Goal: Transaction & Acquisition: Download file/media

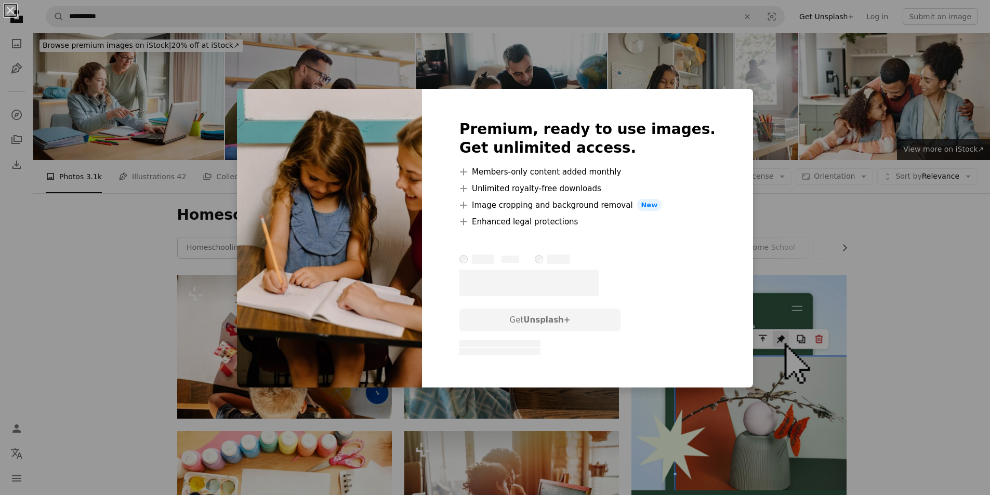
scroll to position [624, 0]
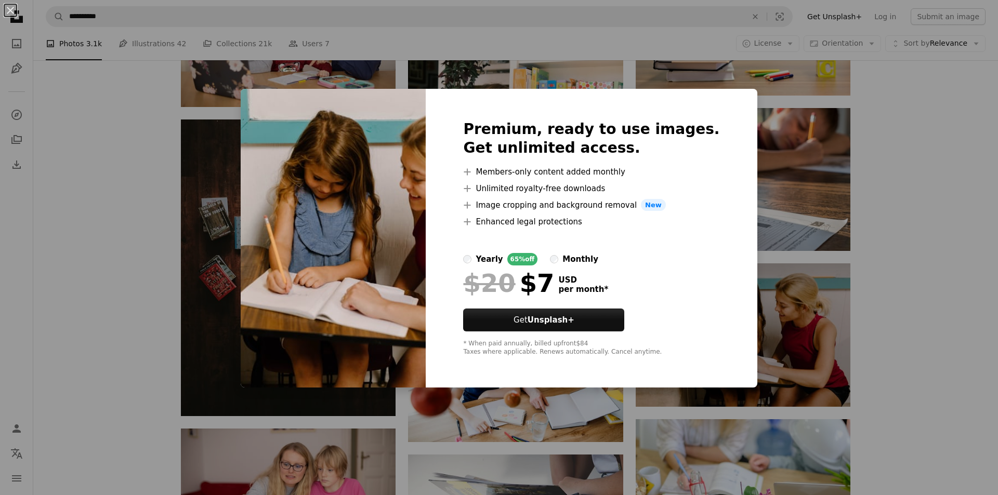
click at [903, 351] on div "An X shape Premium, ready to use images. Get unlimited access. A plus sign Memb…" at bounding box center [499, 247] width 998 height 495
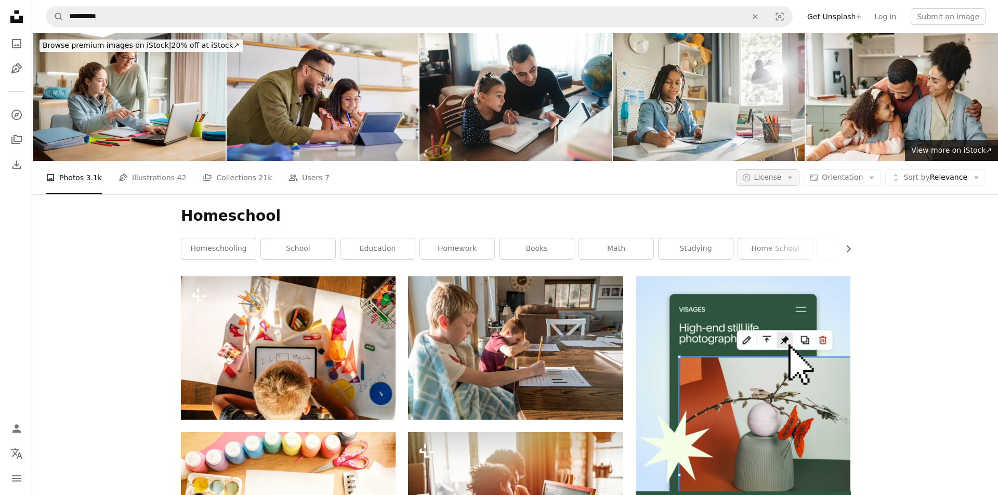
click at [784, 180] on button "A copyright icon © License Arrow down" at bounding box center [768, 177] width 64 height 17
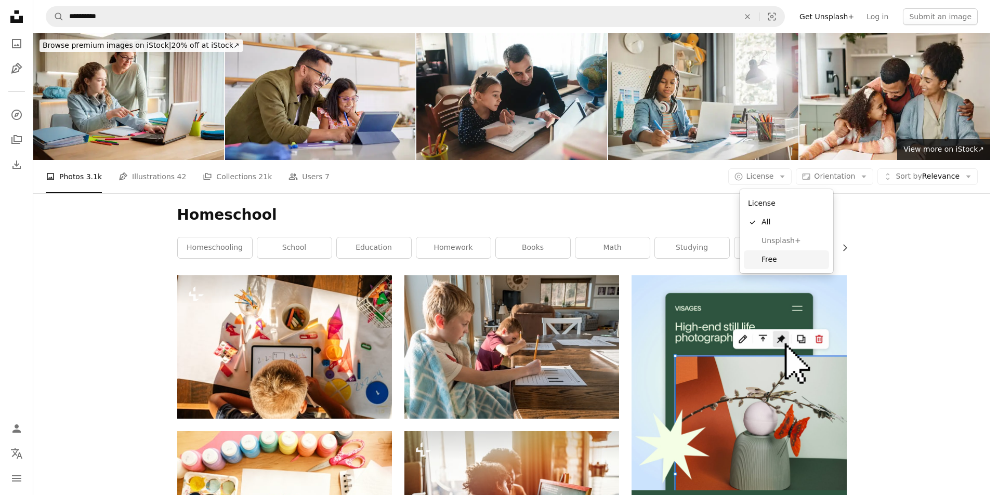
click at [781, 258] on span "Free" at bounding box center [792, 260] width 63 height 10
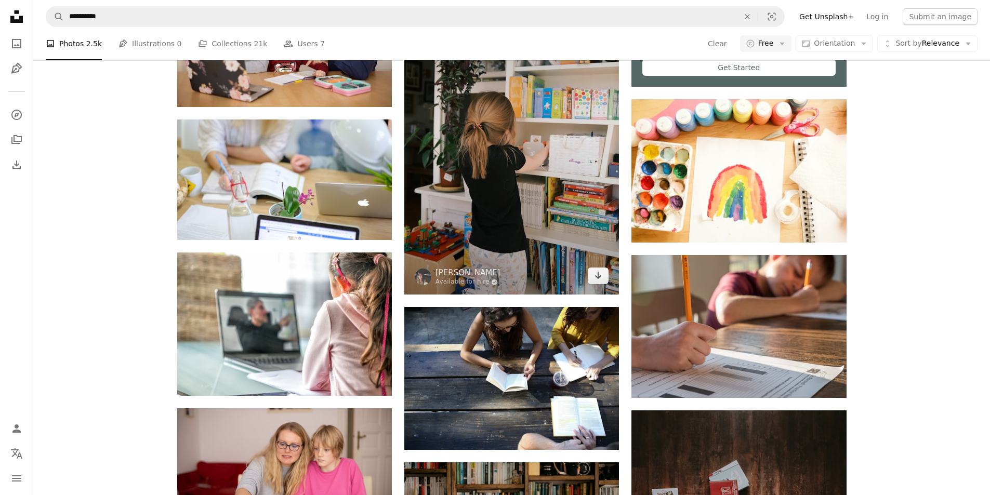
scroll to position [468, 0]
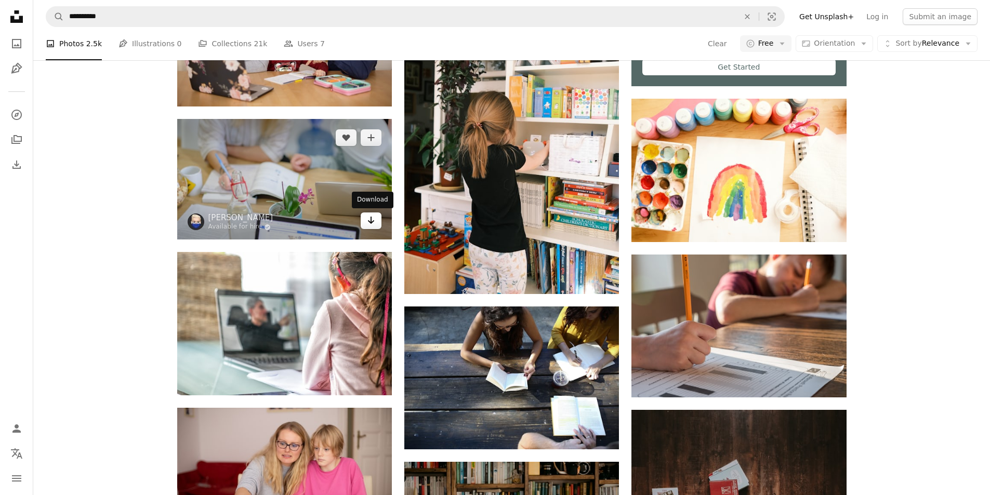
click at [374, 220] on icon "Arrow pointing down" at bounding box center [371, 220] width 8 height 12
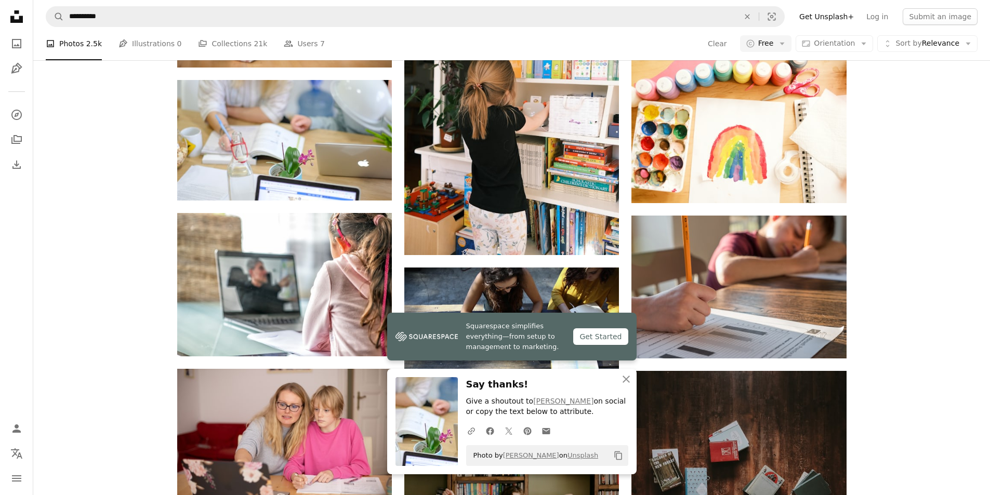
scroll to position [832, 0]
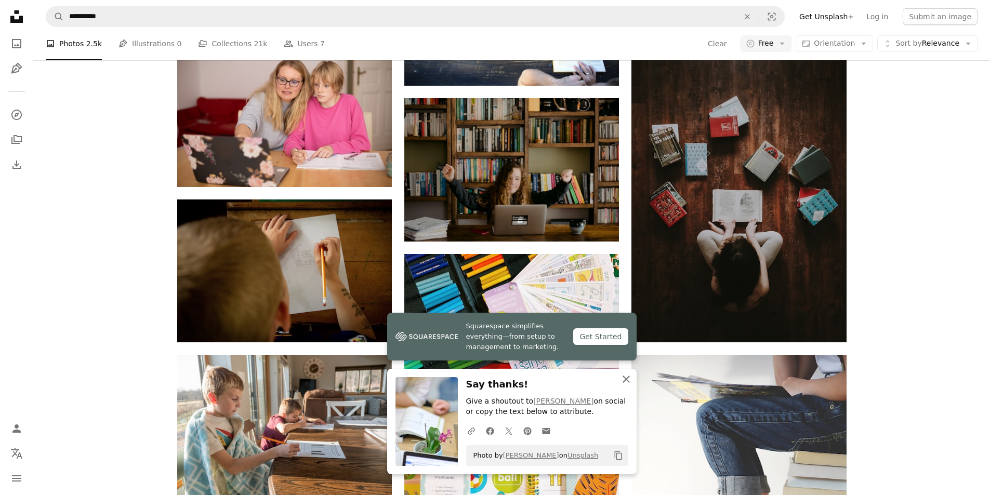
click at [632, 383] on icon "An X shape" at bounding box center [626, 379] width 12 height 12
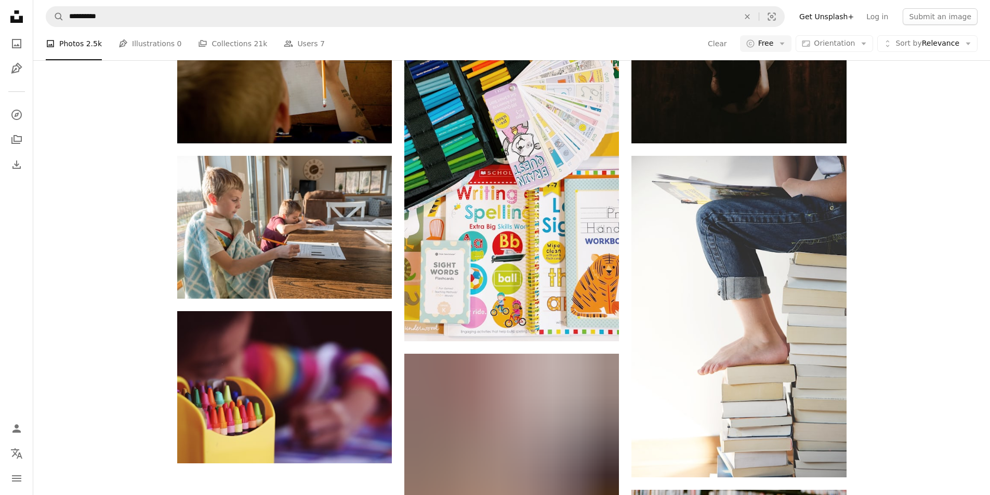
scroll to position [988, 0]
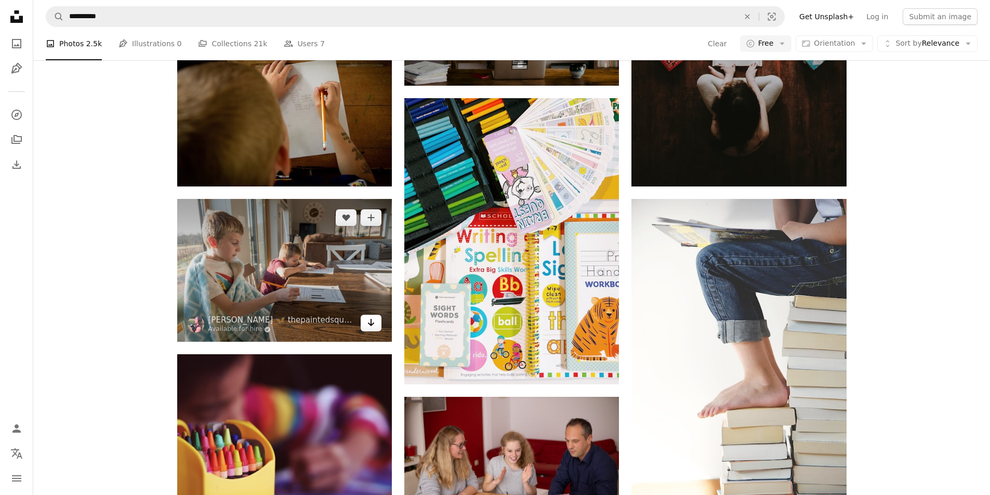
click at [372, 324] on icon "Arrow pointing down" at bounding box center [371, 323] width 8 height 12
